Goal: Task Accomplishment & Management: Manage account settings

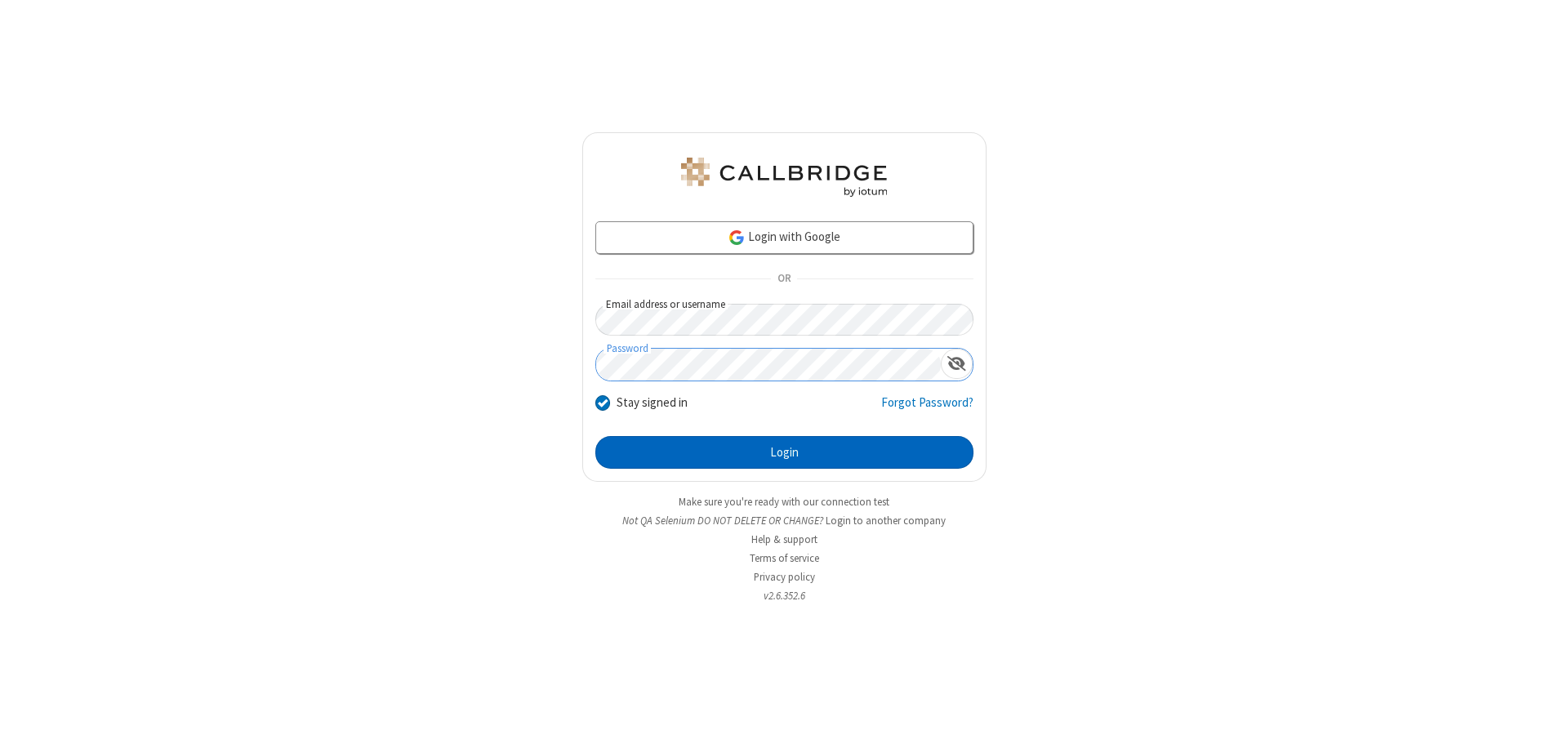
click at [784, 452] on button "Login" at bounding box center [784, 452] width 378 height 32
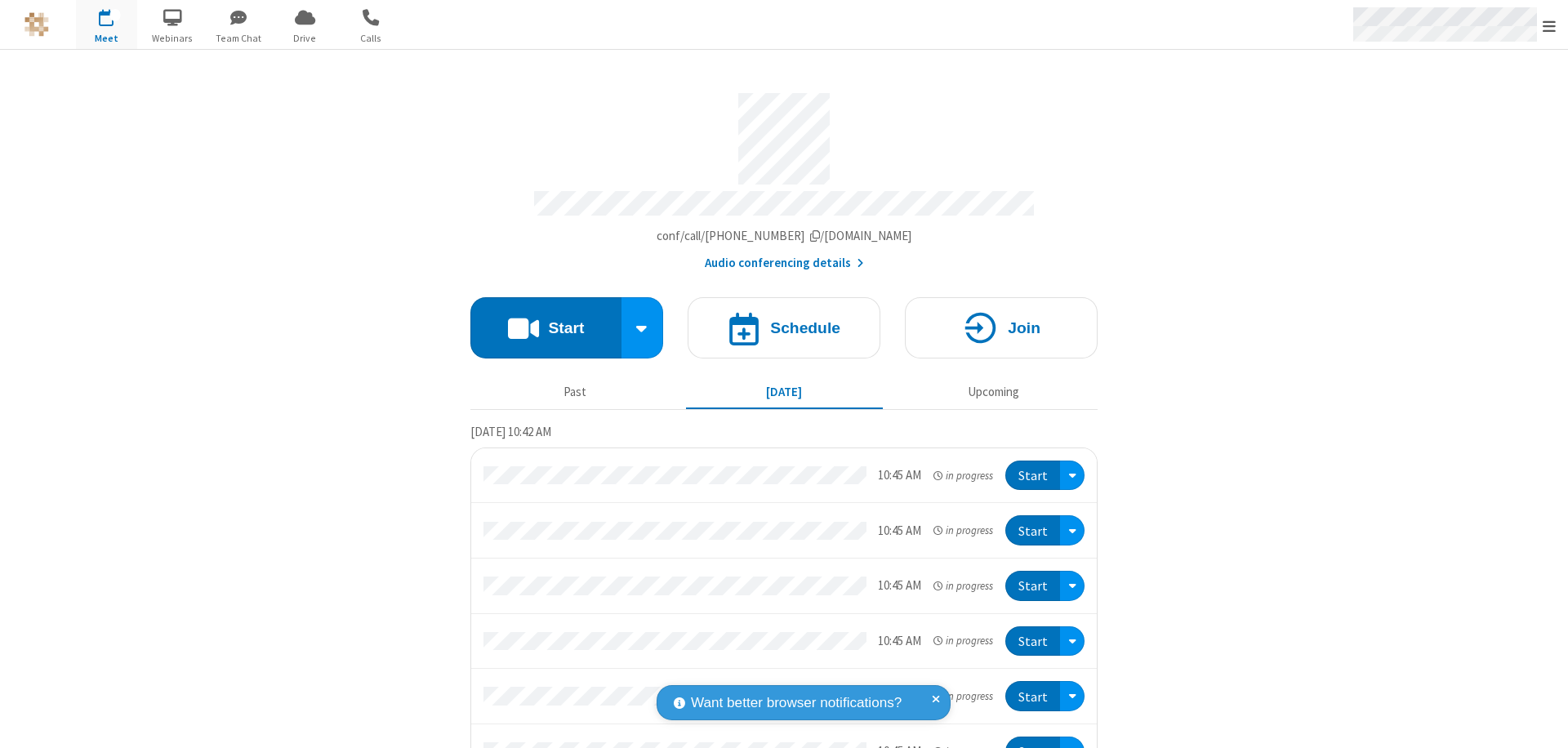
click at [1550, 25] on span "Open menu" at bounding box center [1550, 27] width 13 height 17
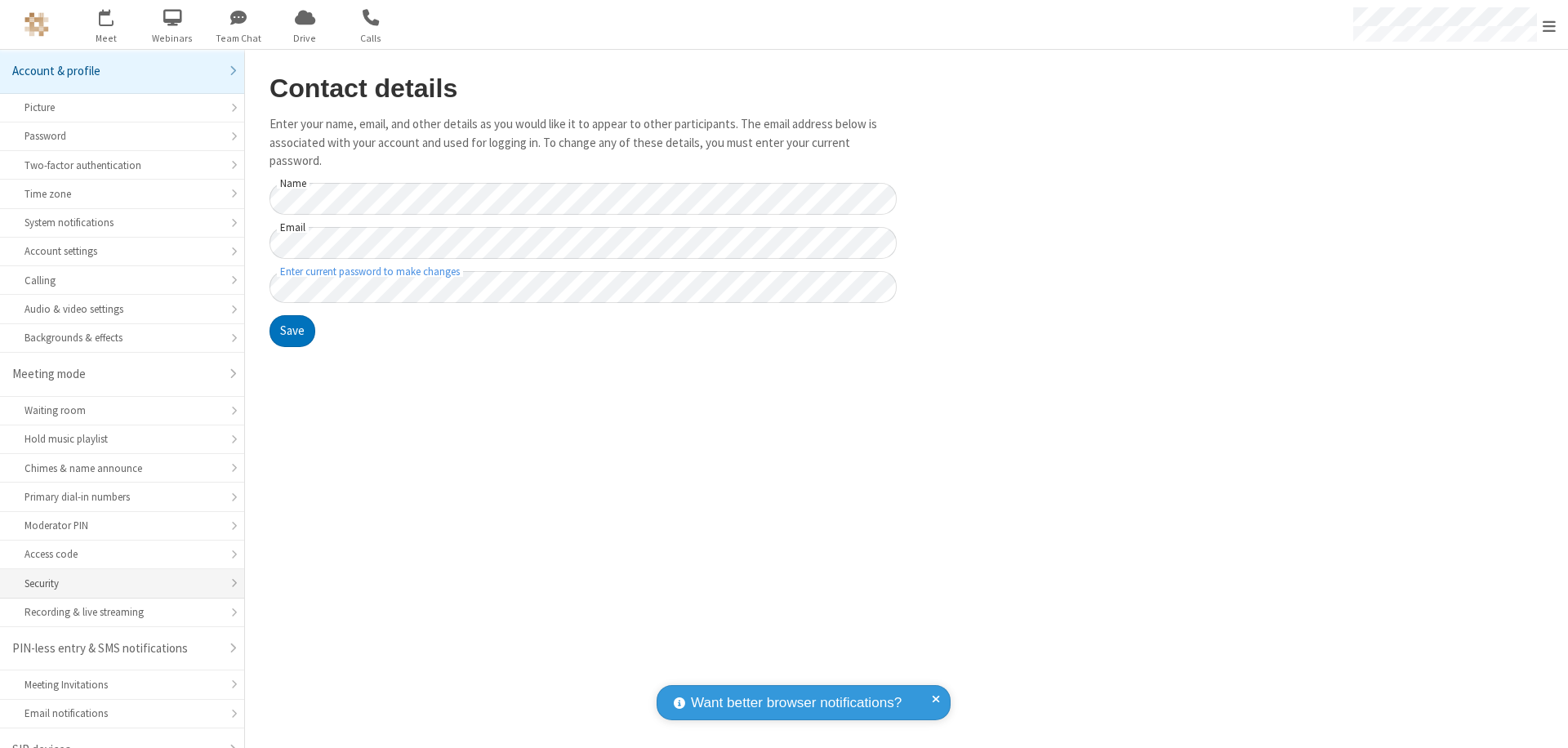
click at [116, 576] on div "Security" at bounding box center [121, 583] width 195 height 16
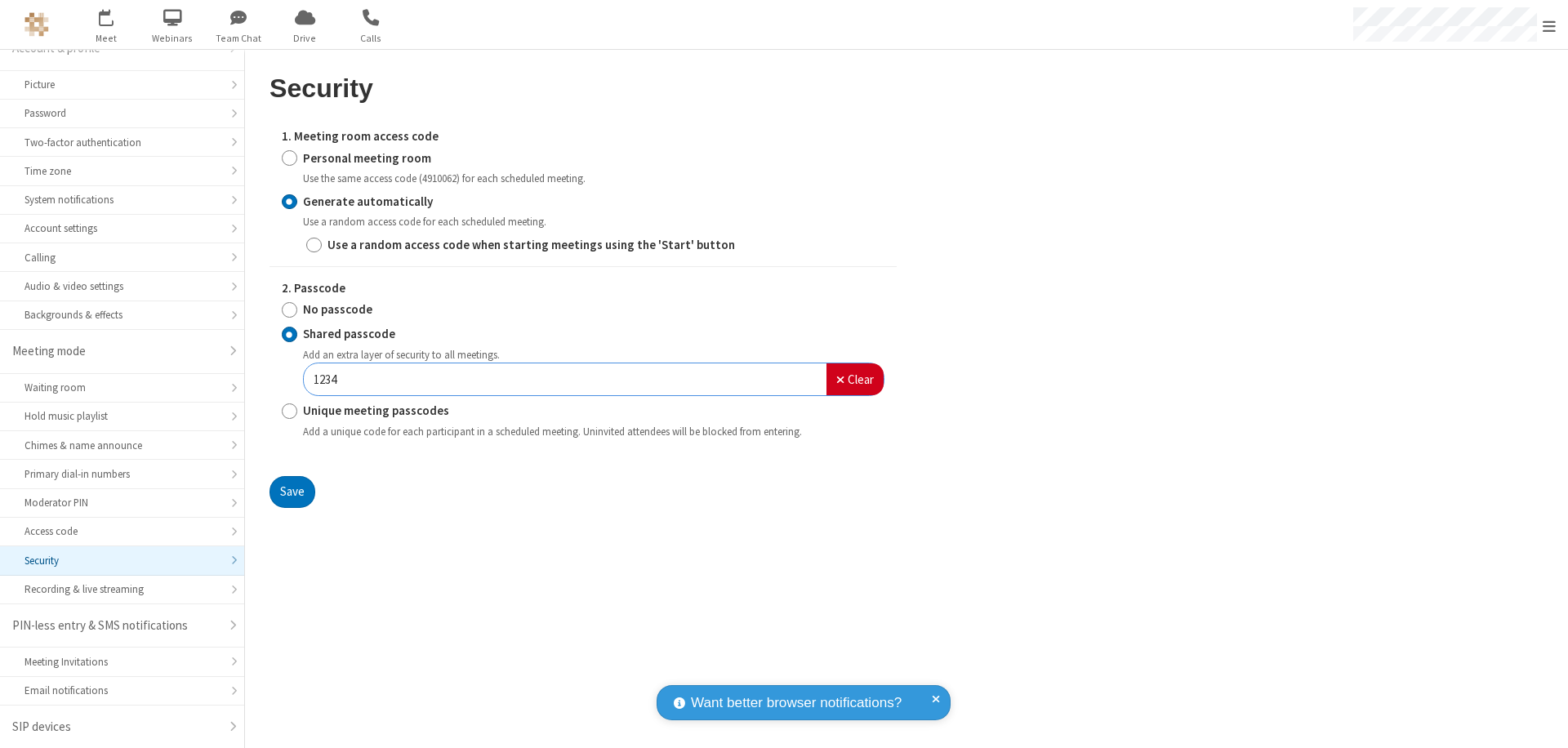
click at [289, 201] on input "Generate automatically" at bounding box center [289, 201] width 16 height 17
click at [289, 411] on input "Unique meeting passcodes" at bounding box center [289, 411] width 16 height 17
radio input "true"
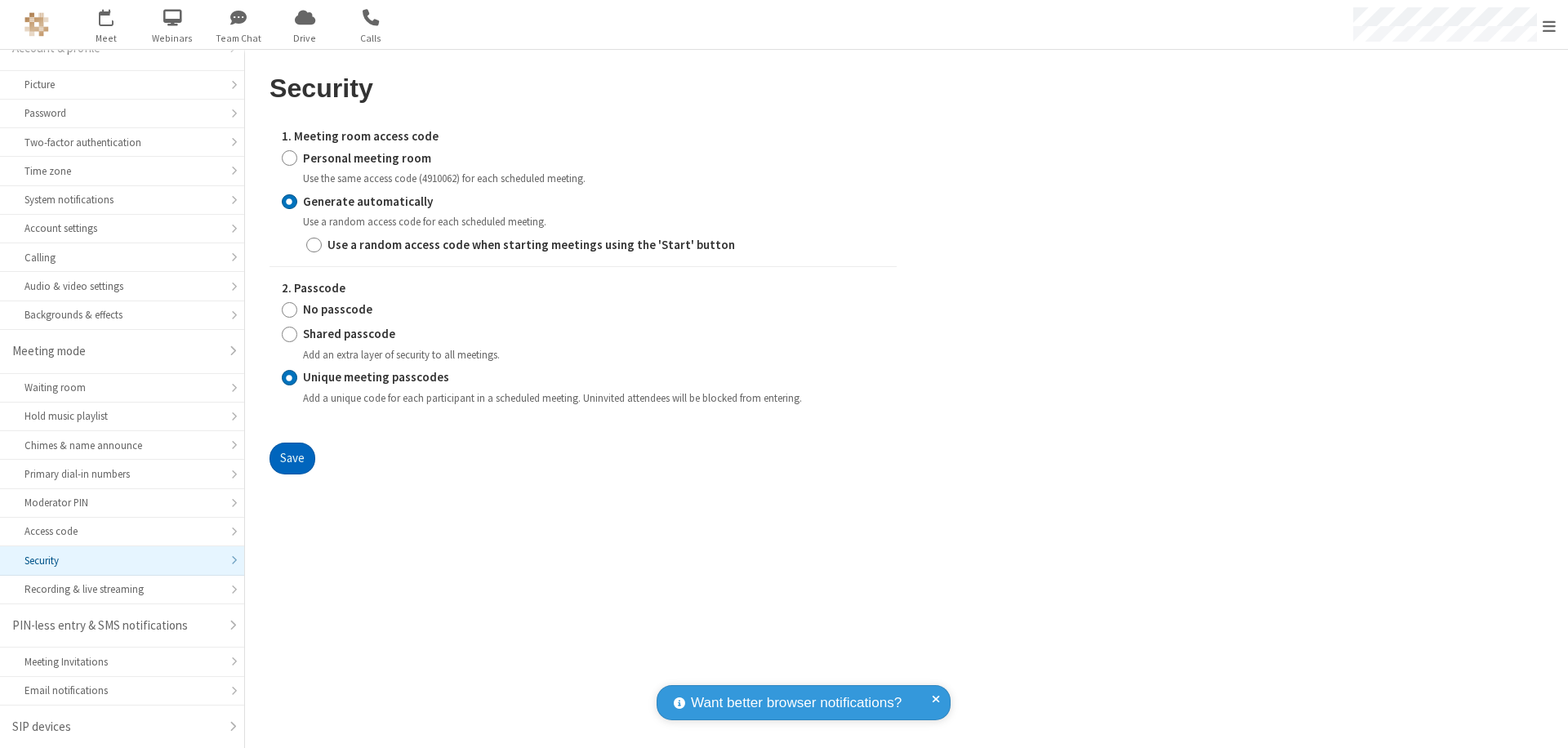
click at [292, 458] on button "Save" at bounding box center [292, 459] width 46 height 32
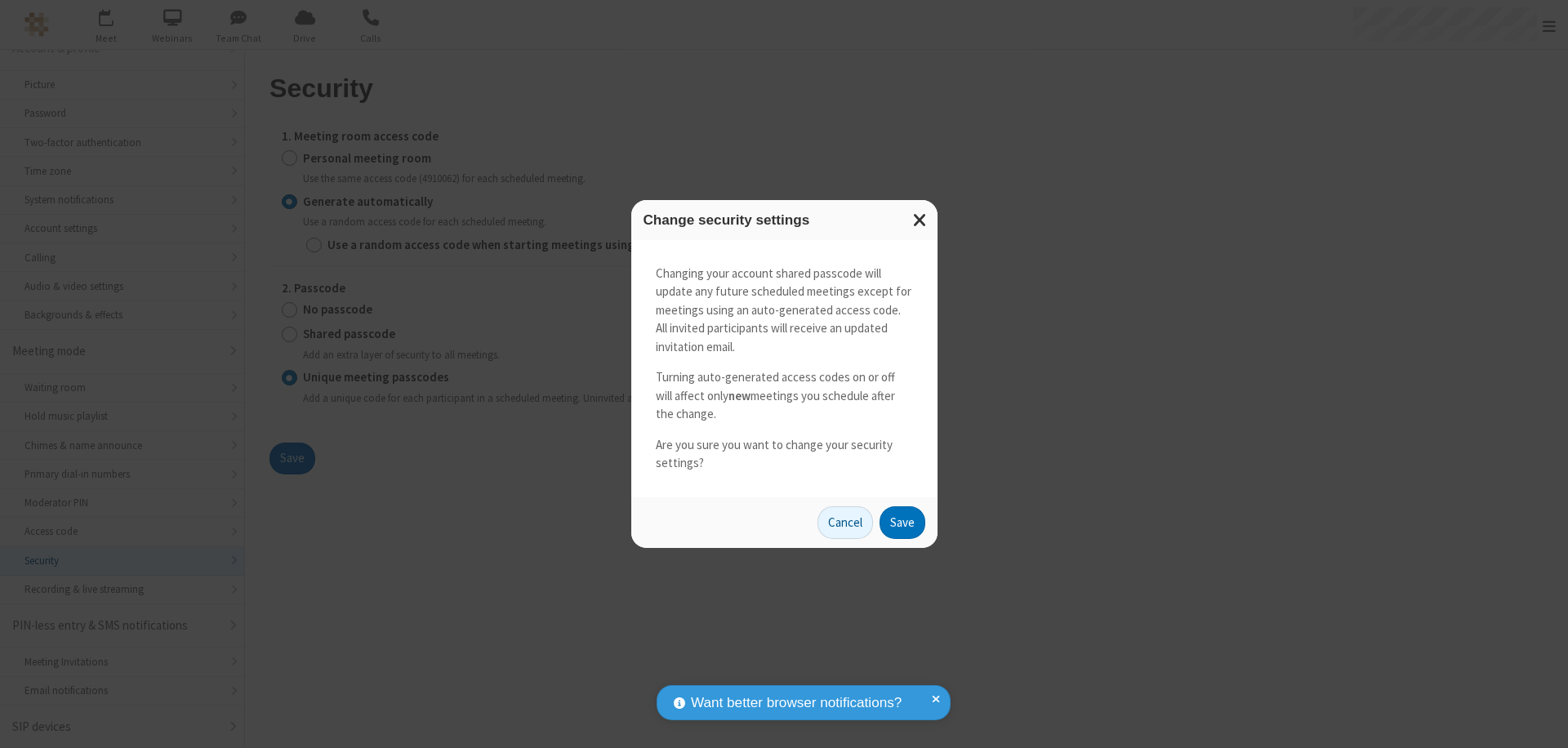
click at [902, 522] on button "Save" at bounding box center [902, 522] width 46 height 32
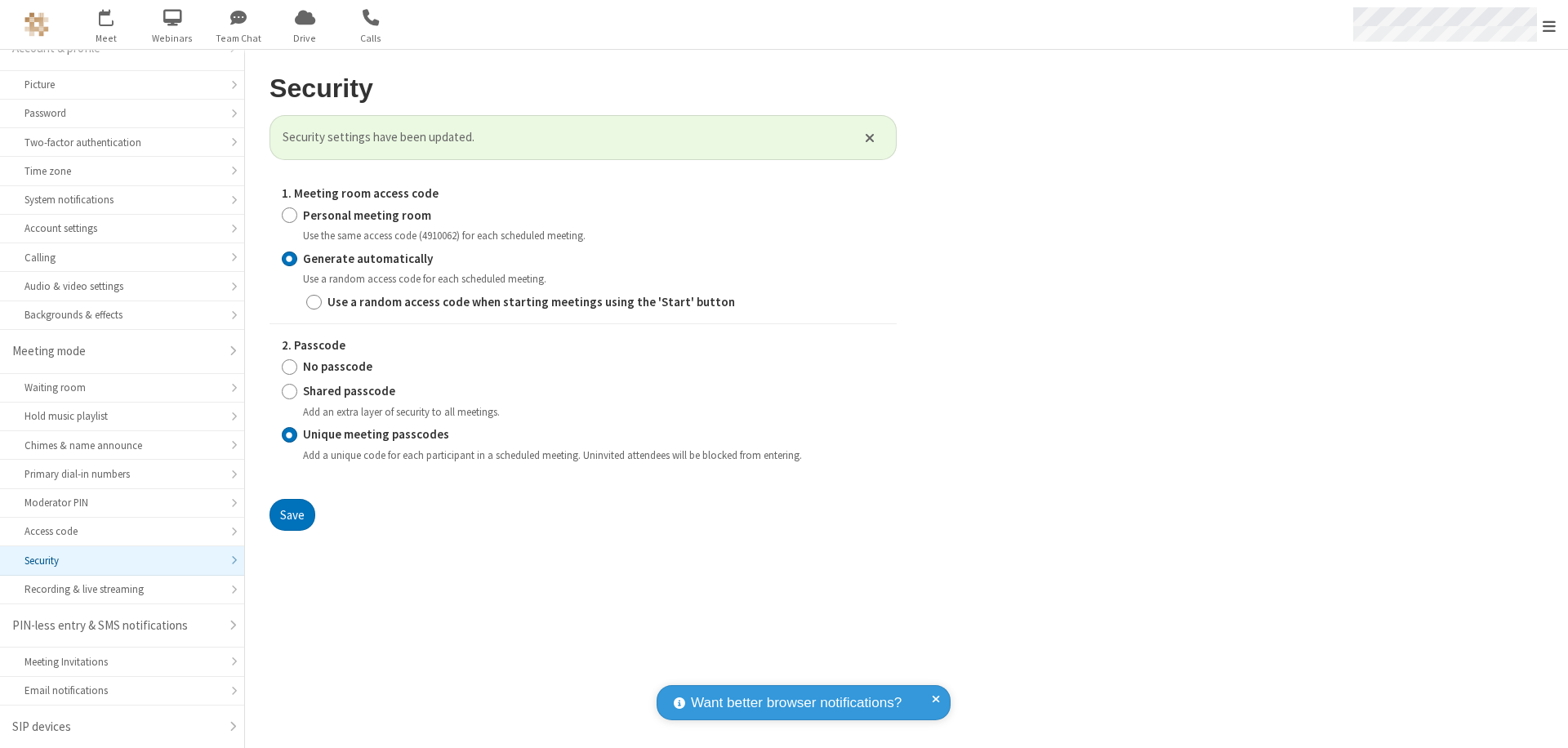
click at [1550, 25] on span "Open menu" at bounding box center [1550, 27] width 13 height 17
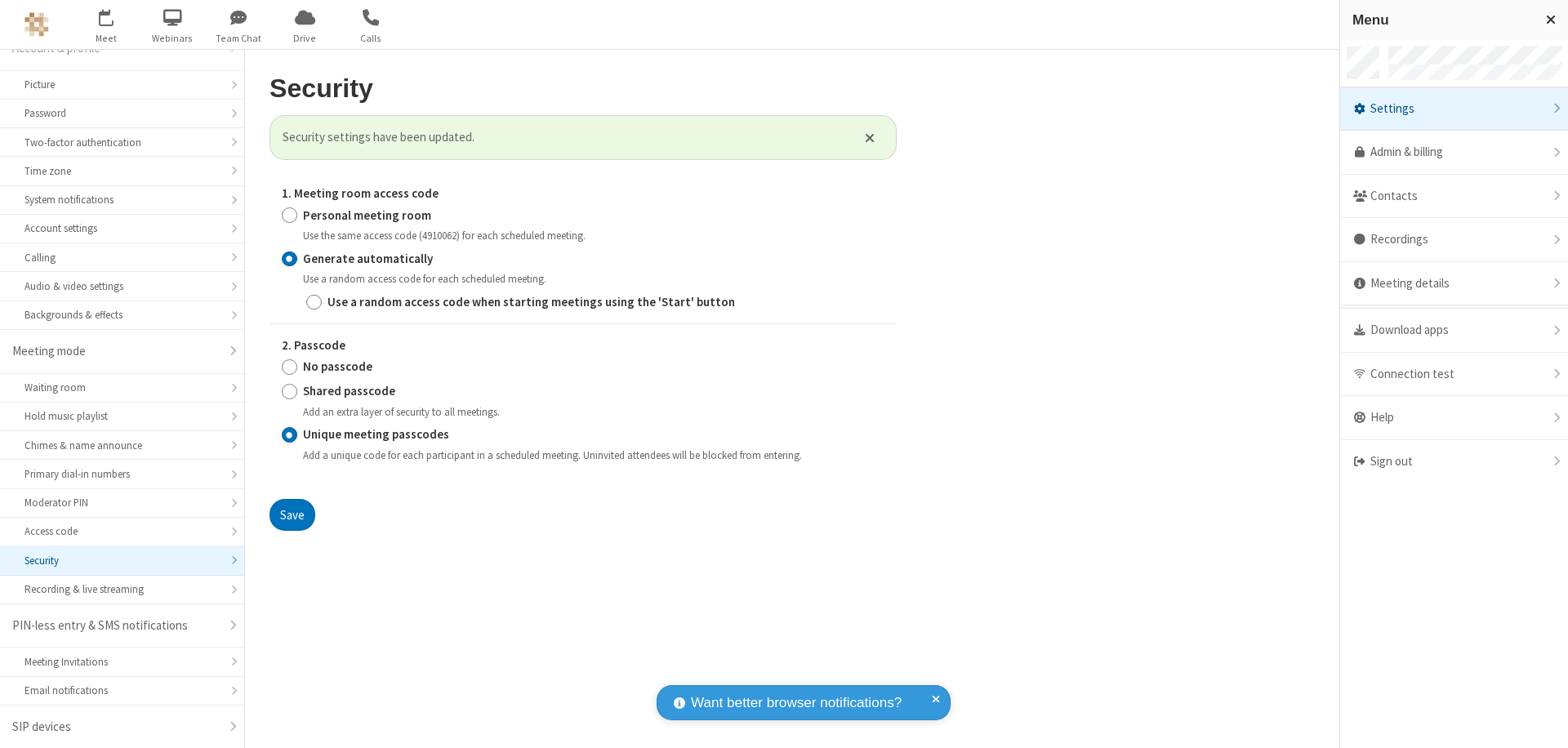
click at [106, 24] on span "button" at bounding box center [106, 17] width 62 height 27
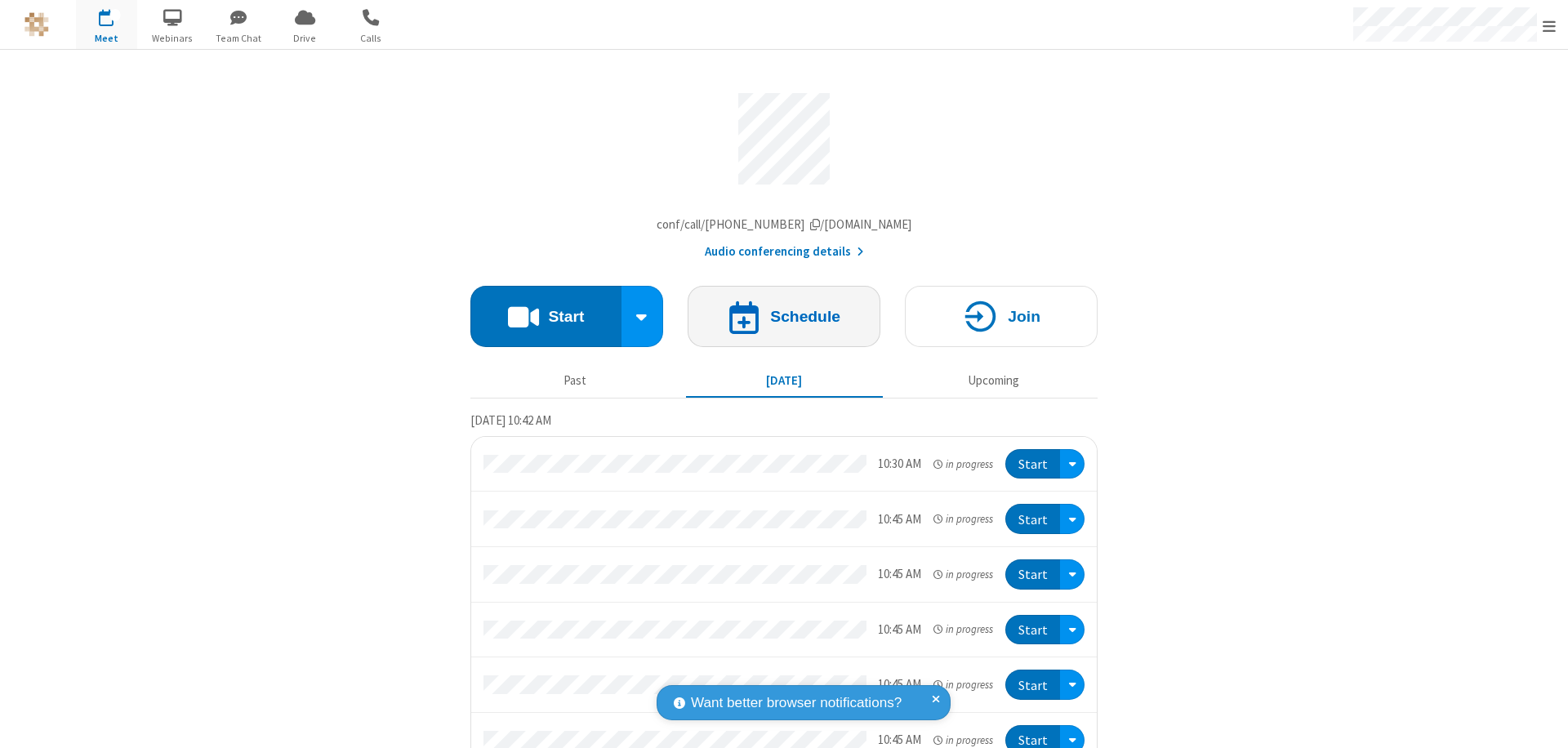
click at [777, 320] on h4 "Schedule" at bounding box center [806, 316] width 70 height 16
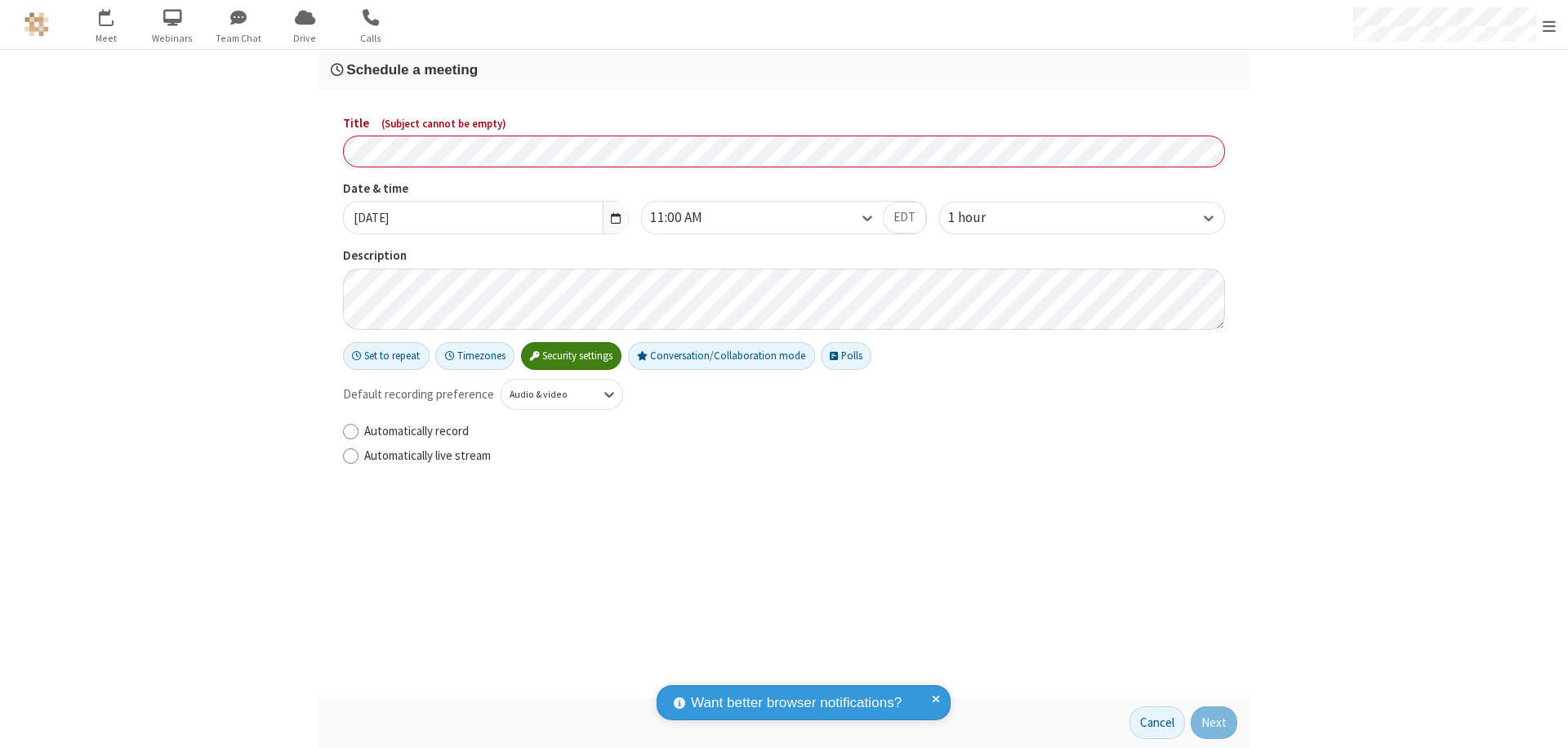
click at [784, 70] on h3 "Schedule a meeting" at bounding box center [784, 70] width 907 height 16
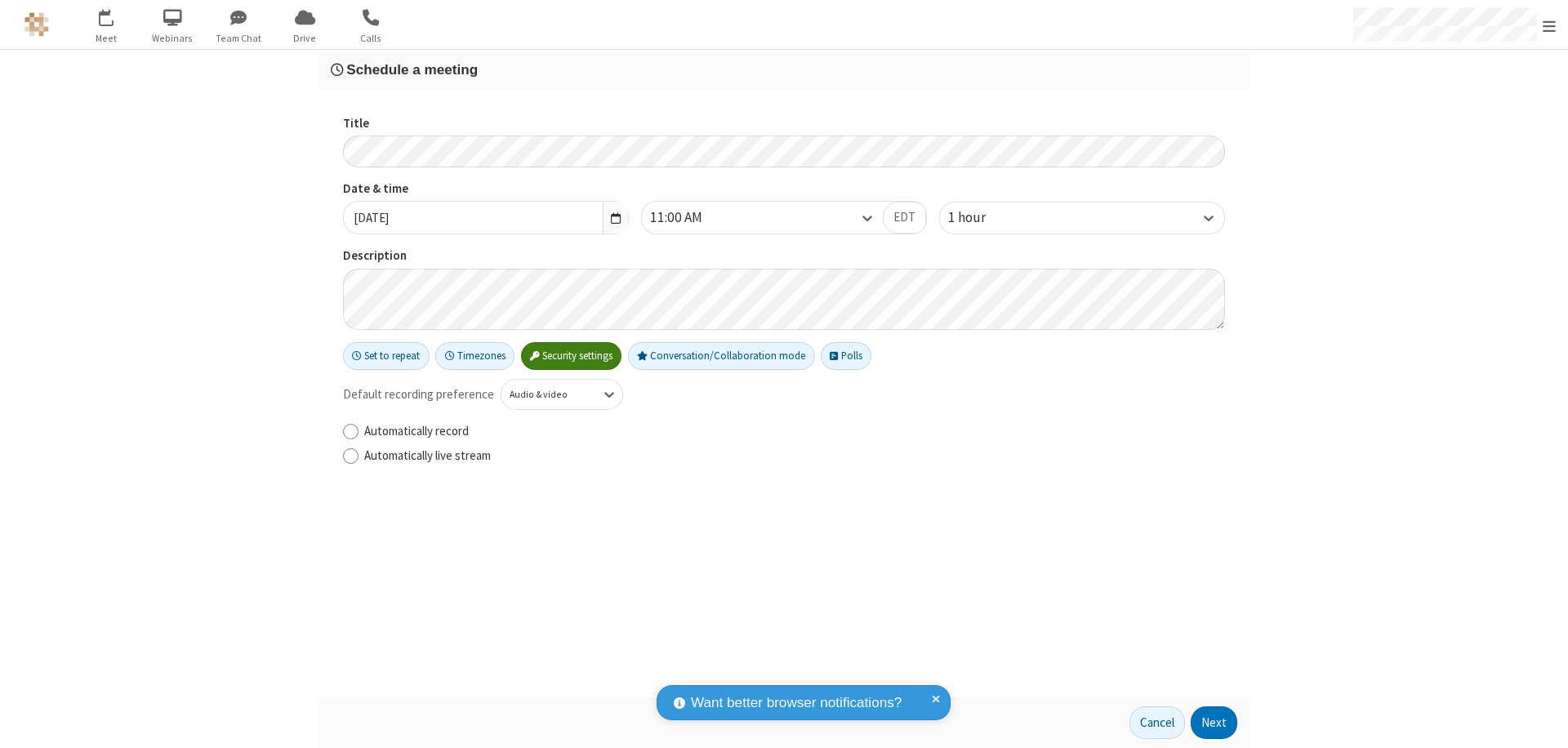
click at [1215, 723] on button "Next" at bounding box center [1215, 722] width 47 height 32
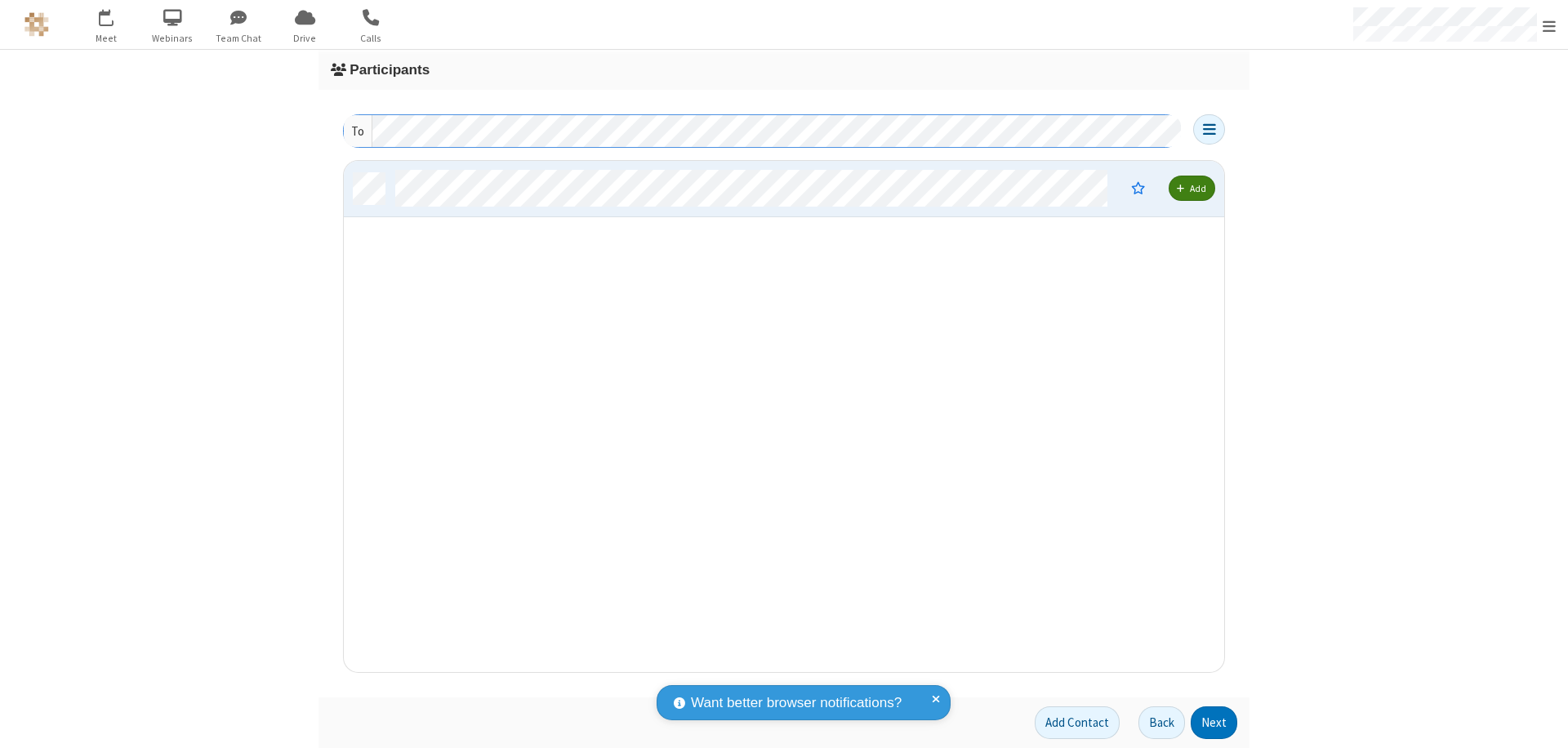
scroll to position [499, 868]
click at [1215, 723] on button "Next" at bounding box center [1215, 722] width 47 height 32
